Goal: Transaction & Acquisition: Book appointment/travel/reservation

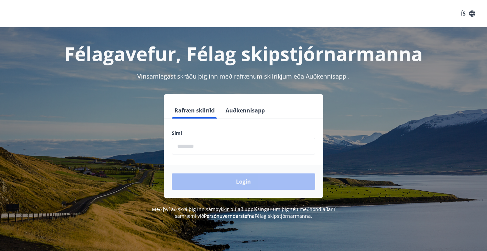
click at [183, 144] on input "phone" at bounding box center [243, 146] width 143 height 17
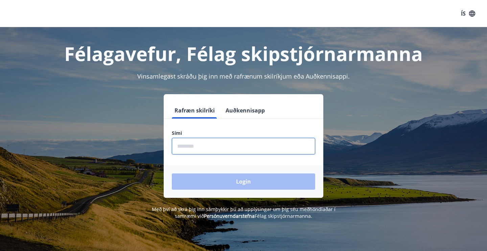
click at [185, 148] on input "phone" at bounding box center [243, 146] width 143 height 17
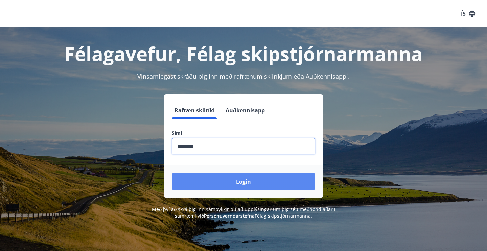
type input "********"
click at [232, 179] on button "Login" at bounding box center [243, 181] width 143 height 16
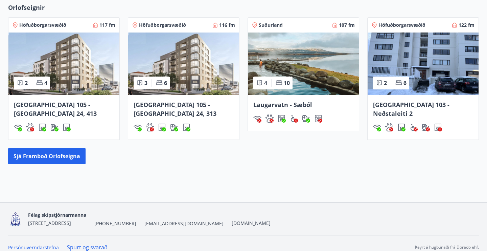
scroll to position [483, 0]
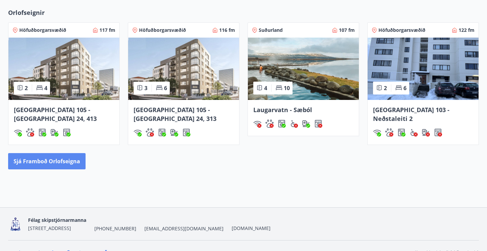
click at [41, 159] on button "Sjá framboð orlofseigna" at bounding box center [46, 161] width 77 height 16
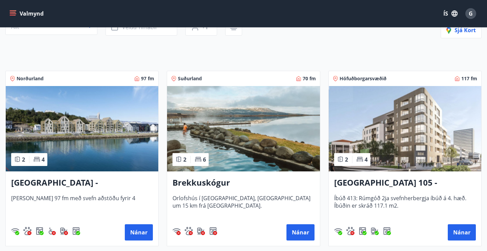
scroll to position [96, 0]
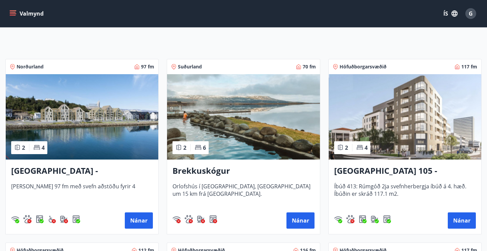
click at [412, 145] on img at bounding box center [405, 116] width 152 height 85
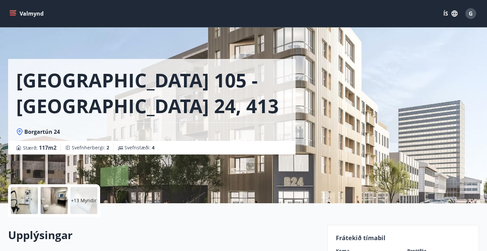
click at [90, 199] on p "+13 Myndir" at bounding box center [84, 200] width 26 height 7
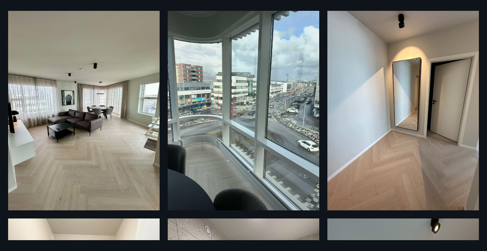
scroll to position [30, 0]
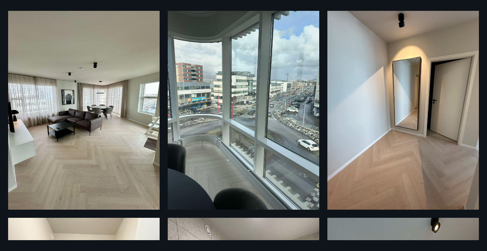
click at [439, 127] on img at bounding box center [402, 108] width 151 height 202
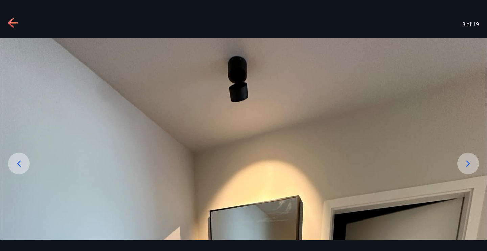
click at [471, 165] on icon at bounding box center [468, 163] width 11 height 11
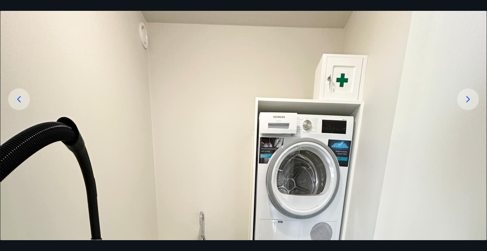
scroll to position [59, 0]
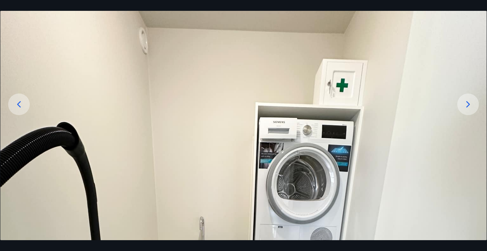
click at [468, 109] on icon at bounding box center [468, 104] width 11 height 11
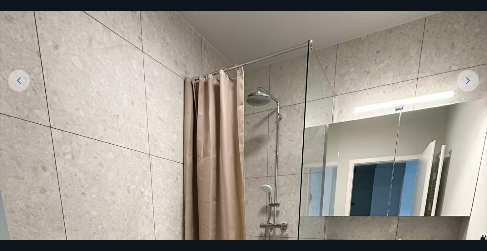
scroll to position [80, 0]
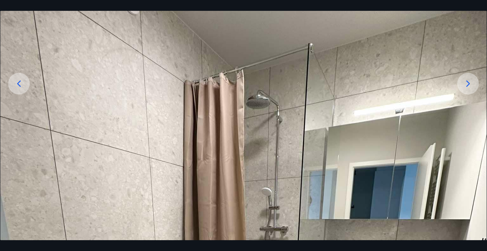
click at [467, 80] on icon at bounding box center [468, 83] width 11 height 11
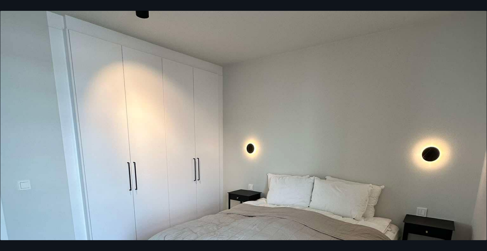
scroll to position [153, 0]
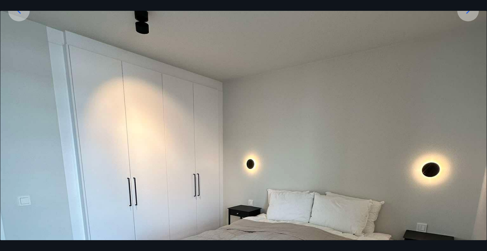
click at [485, 141] on img at bounding box center [243, 209] width 486 height 648
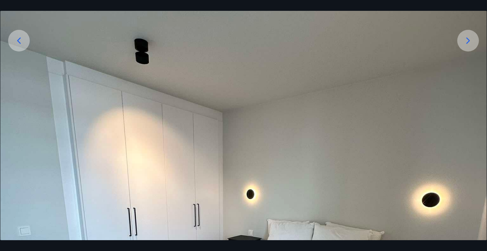
scroll to position [0, 0]
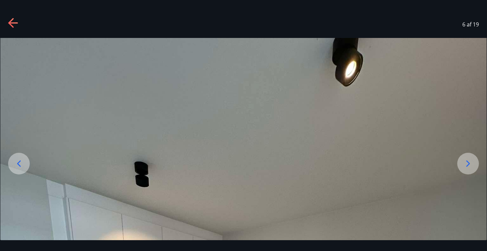
click at [17, 157] on div at bounding box center [19, 163] width 22 height 22
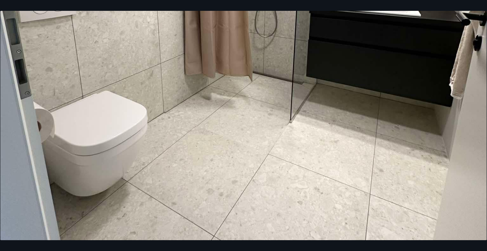
scroll to position [355, 0]
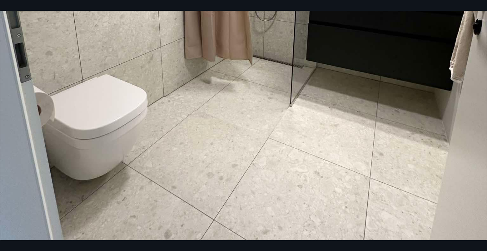
click at [0, 124] on img at bounding box center [243, 7] width 486 height 648
click at [1, 124] on img at bounding box center [243, 7] width 486 height 648
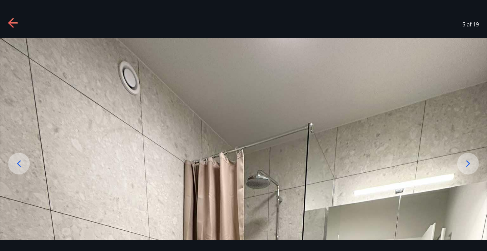
click at [22, 160] on icon at bounding box center [19, 163] width 11 height 11
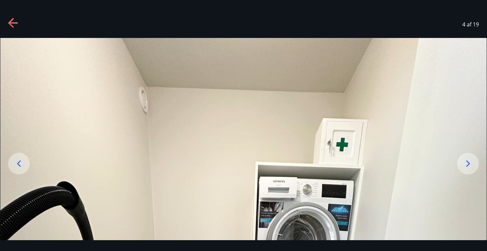
click at [22, 160] on icon at bounding box center [19, 163] width 11 height 11
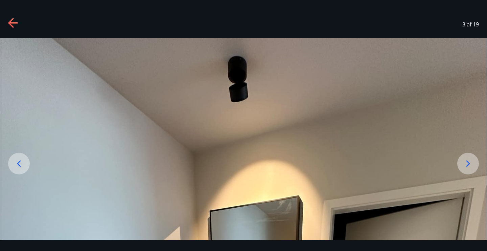
click at [16, 23] on icon at bounding box center [12, 22] width 9 height 1
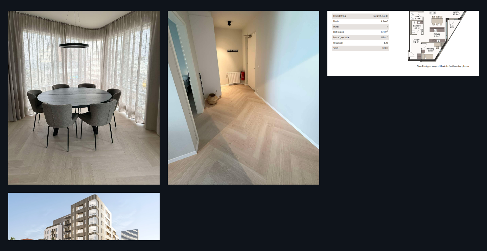
scroll to position [1084, 0]
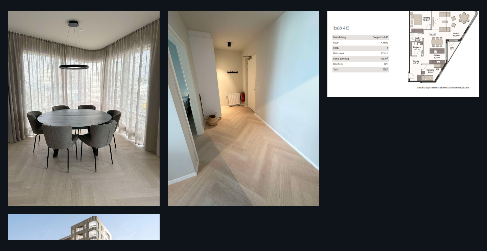
click at [427, 66] on img at bounding box center [402, 50] width 151 height 93
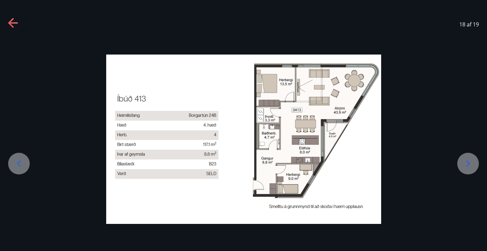
click at [19, 162] on icon at bounding box center [19, 163] width 4 height 6
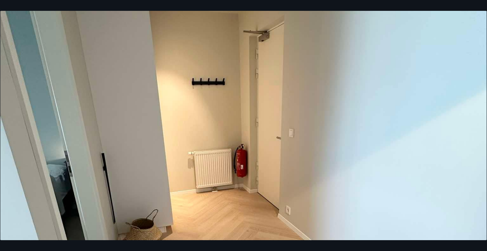
scroll to position [0, 0]
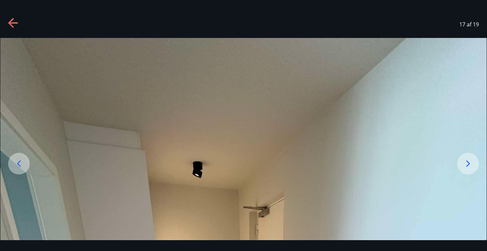
click at [14, 25] on icon at bounding box center [13, 23] width 11 height 11
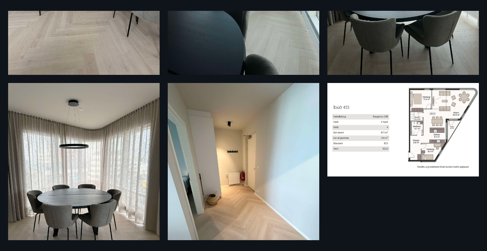
scroll to position [882, 0]
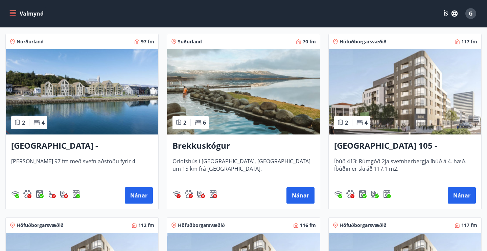
scroll to position [72, 0]
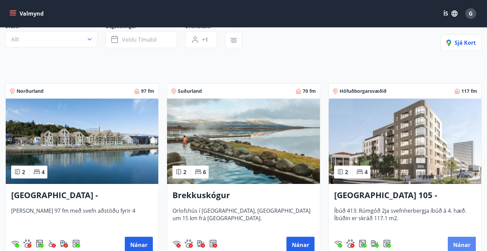
click at [459, 240] on button "Nánar" at bounding box center [462, 244] width 28 height 16
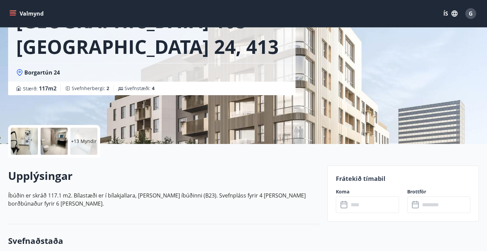
scroll to position [51, 0]
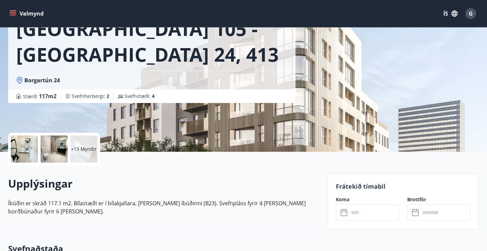
click at [85, 146] on p "+13 Myndir" at bounding box center [84, 148] width 26 height 7
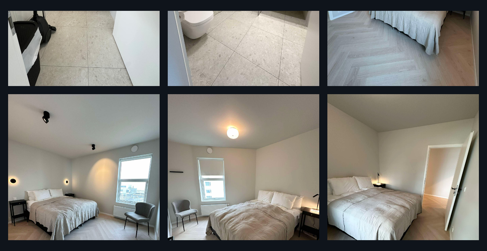
scroll to position [365, 0]
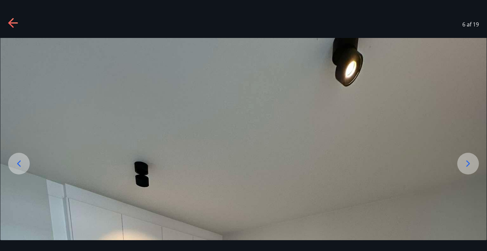
click at [12, 25] on icon at bounding box center [10, 22] width 5 height 9
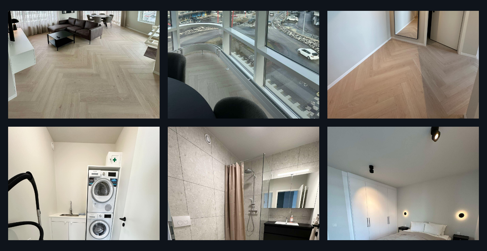
scroll to position [0, 0]
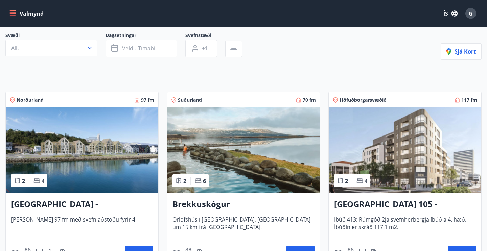
scroll to position [30, 0]
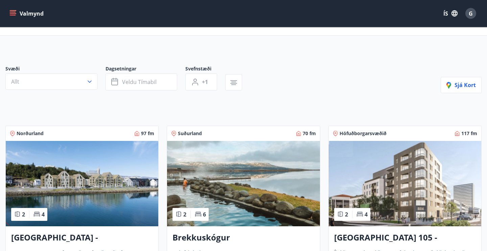
click at [401, 187] on img at bounding box center [405, 183] width 152 height 85
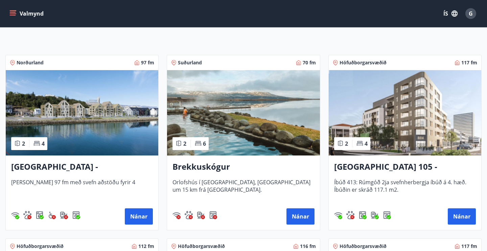
scroll to position [100, 0]
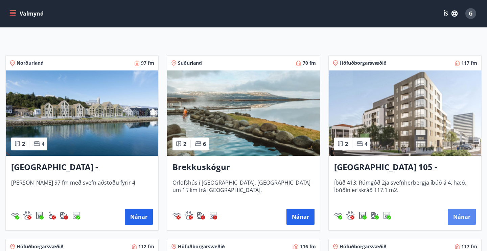
click at [458, 221] on button "Nánar" at bounding box center [462, 216] width 28 height 16
